Goal: Obtain resource: Obtain resource

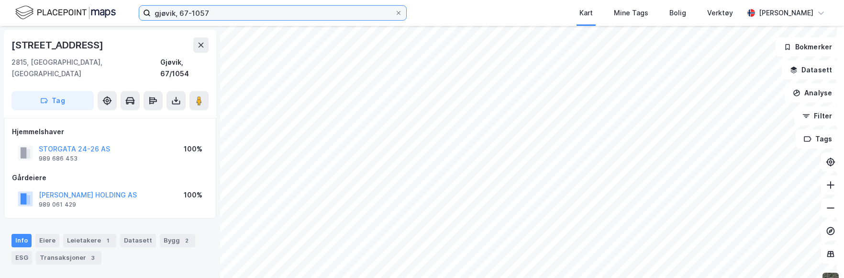
click at [200, 11] on input "gjøvik, 67-1057" at bounding box center [273, 13] width 244 height 14
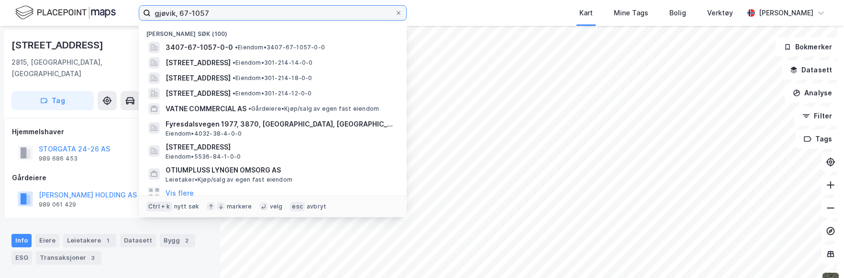
click at [200, 11] on input "gjøvik, 67-1057" at bounding box center [273, 13] width 244 height 14
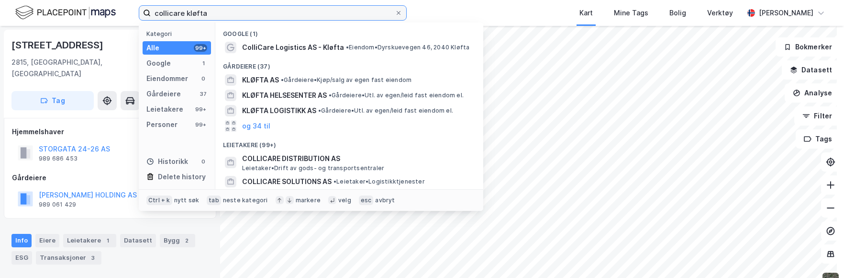
type input "collicare kløfta"
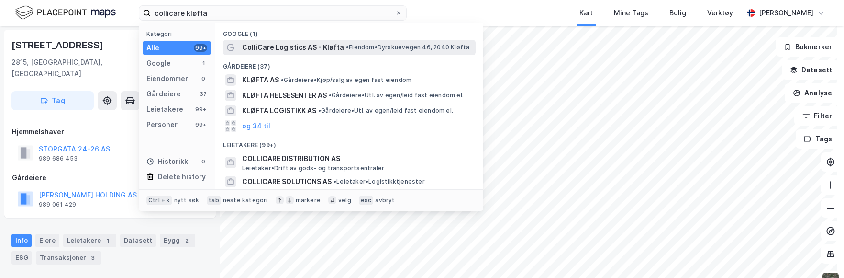
click at [295, 53] on span "ColliCare Logistics AS - Kløfta" at bounding box center [293, 47] width 102 height 11
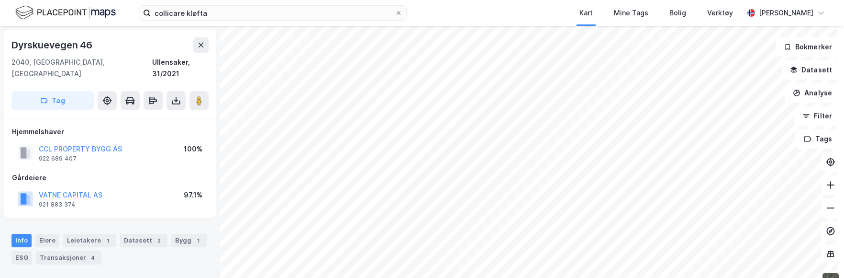
scroll to position [48, 0]
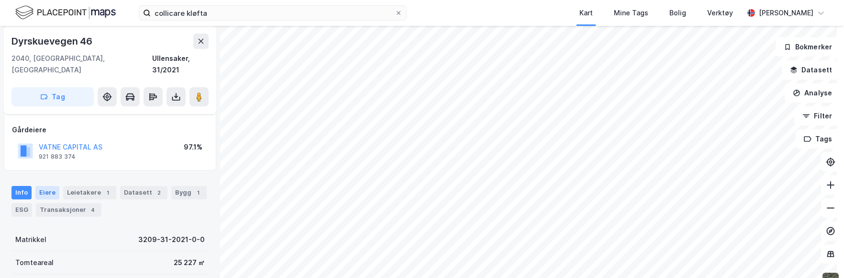
click at [48, 186] on div "Eiere" at bounding box center [47, 192] width 24 height 13
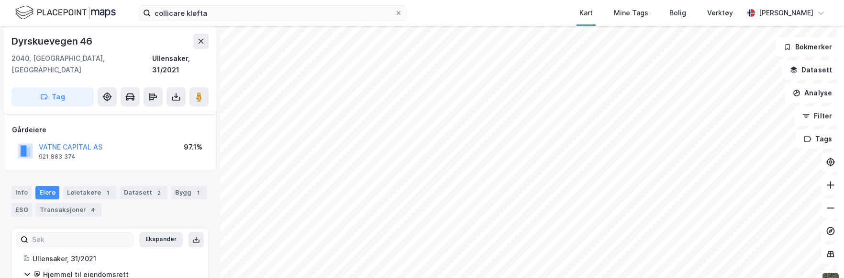
scroll to position [95, 0]
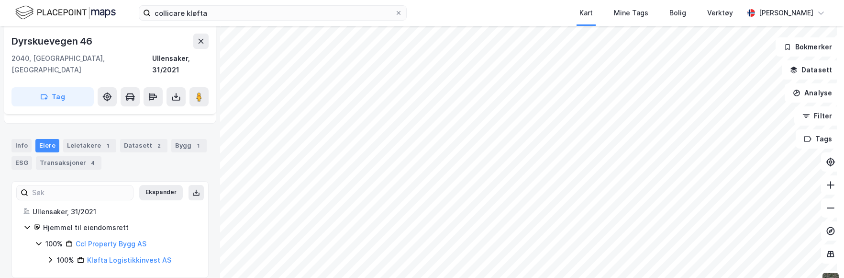
click at [49, 256] on icon at bounding box center [50, 260] width 8 height 8
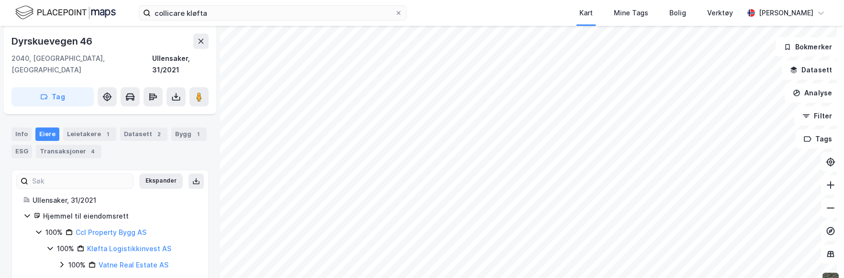
scroll to position [111, 0]
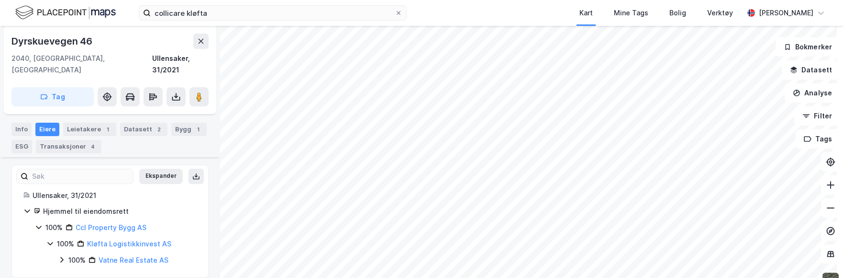
click at [64, 256] on icon at bounding box center [62, 260] width 8 height 8
click at [38, 223] on icon at bounding box center [39, 227] width 8 height 8
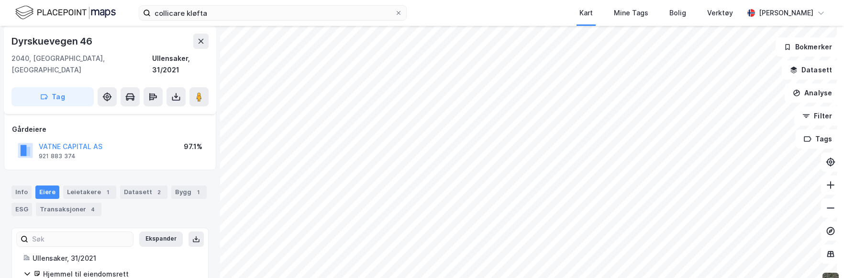
scroll to position [0, 0]
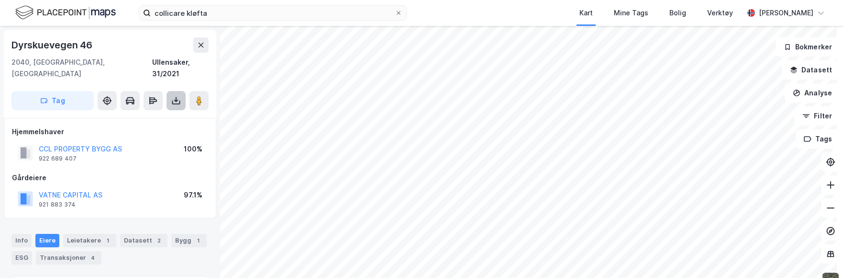
click at [180, 101] on icon at bounding box center [176, 103] width 8 height 4
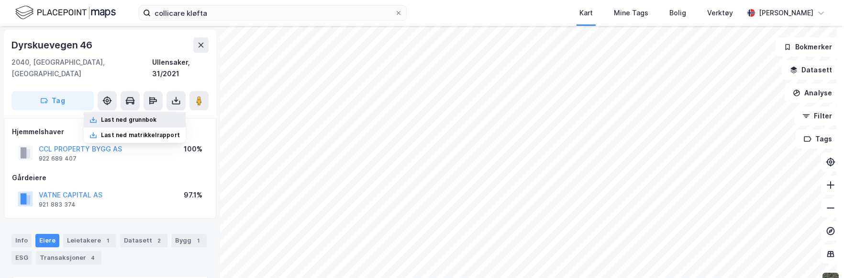
click at [175, 112] on div "Last ned grunnbok" at bounding box center [135, 119] width 102 height 15
